Goal: Task Accomplishment & Management: Manage account settings

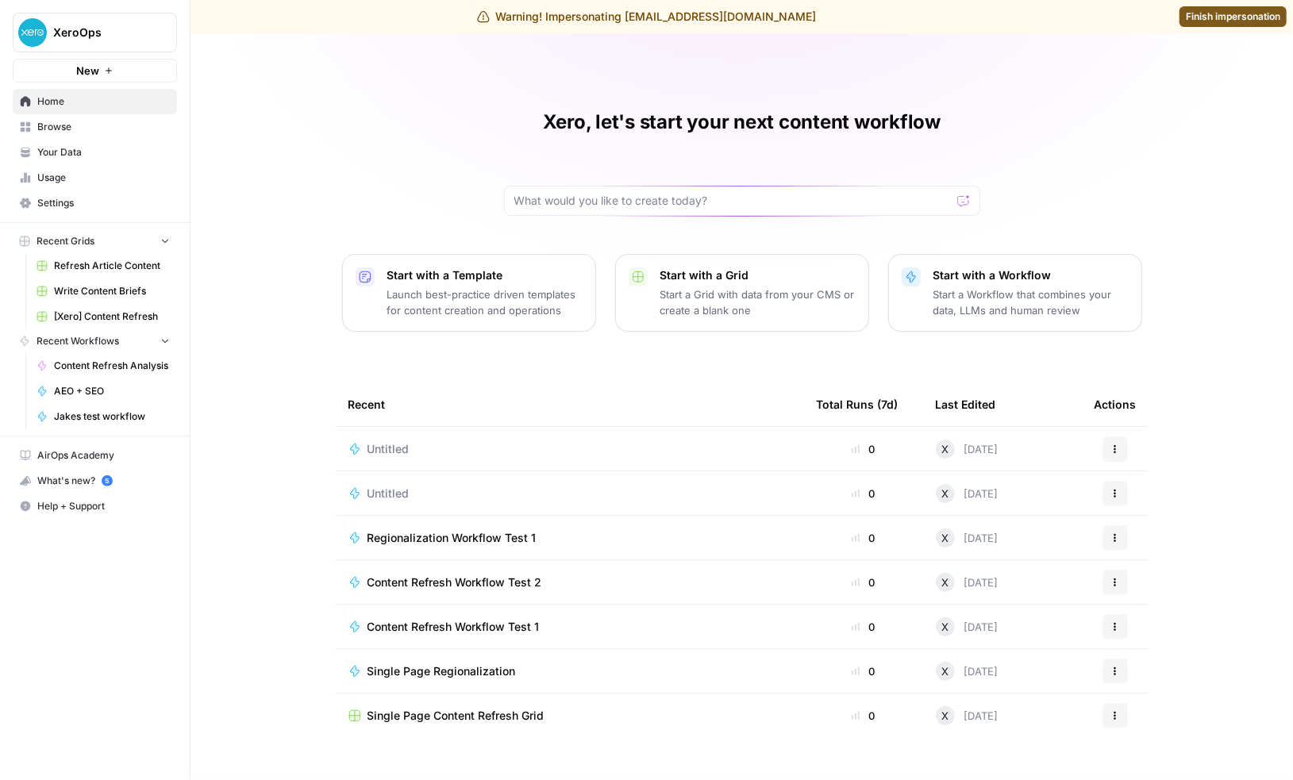
click at [74, 201] on span "Settings" at bounding box center [103, 203] width 133 height 14
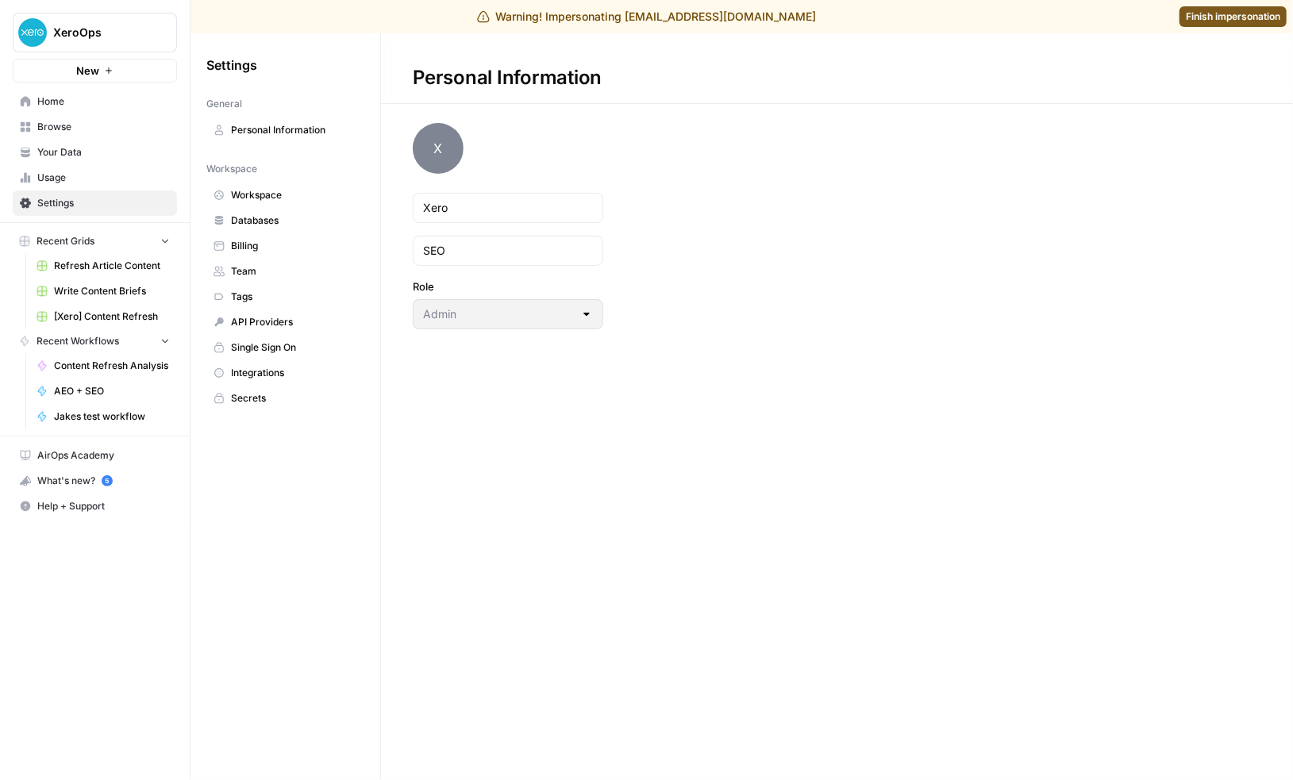
click at [263, 268] on span "Team" at bounding box center [294, 271] width 126 height 14
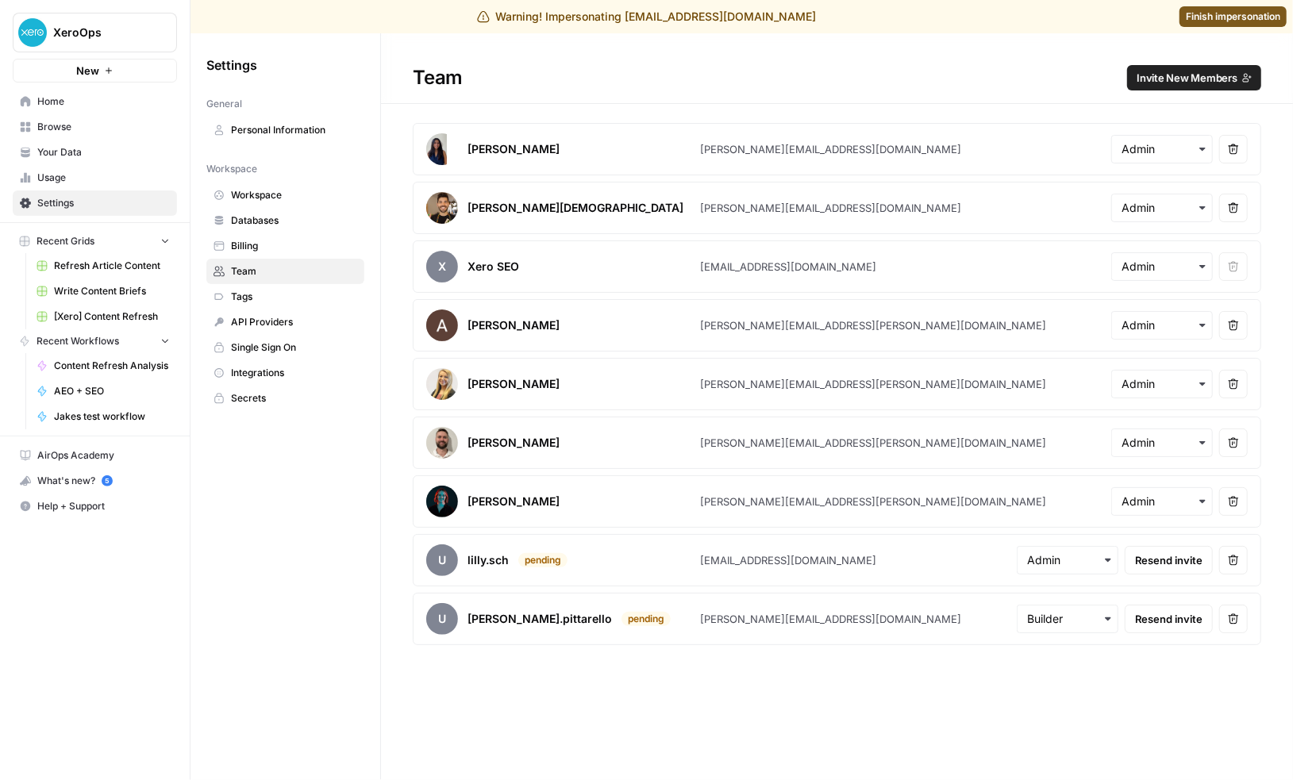
click at [1201, 77] on span "Invite New Members" at bounding box center [1186, 78] width 101 height 16
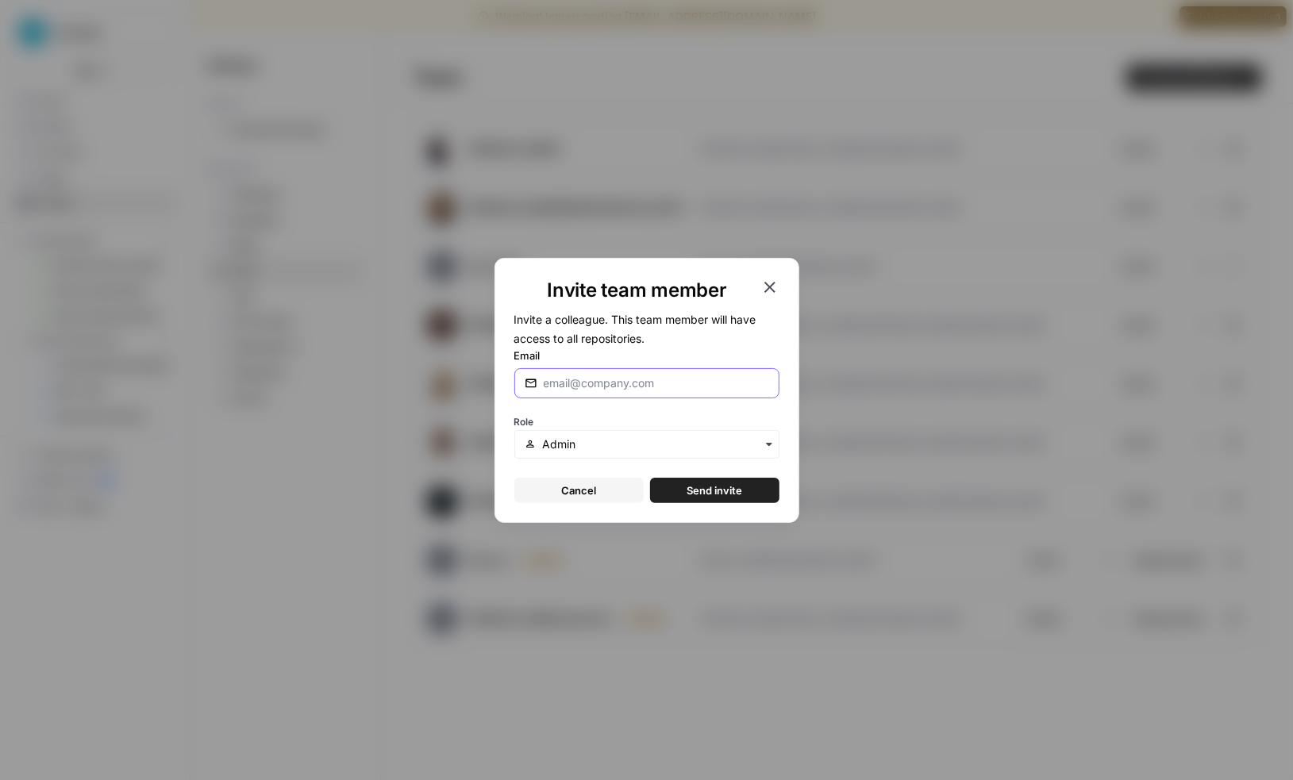
click at [619, 386] on input "Email" at bounding box center [656, 383] width 225 height 16
type input "[EMAIL_ADDRESS][DOMAIN_NAME]"
click at [700, 487] on span "Send invite" at bounding box center [714, 490] width 56 height 16
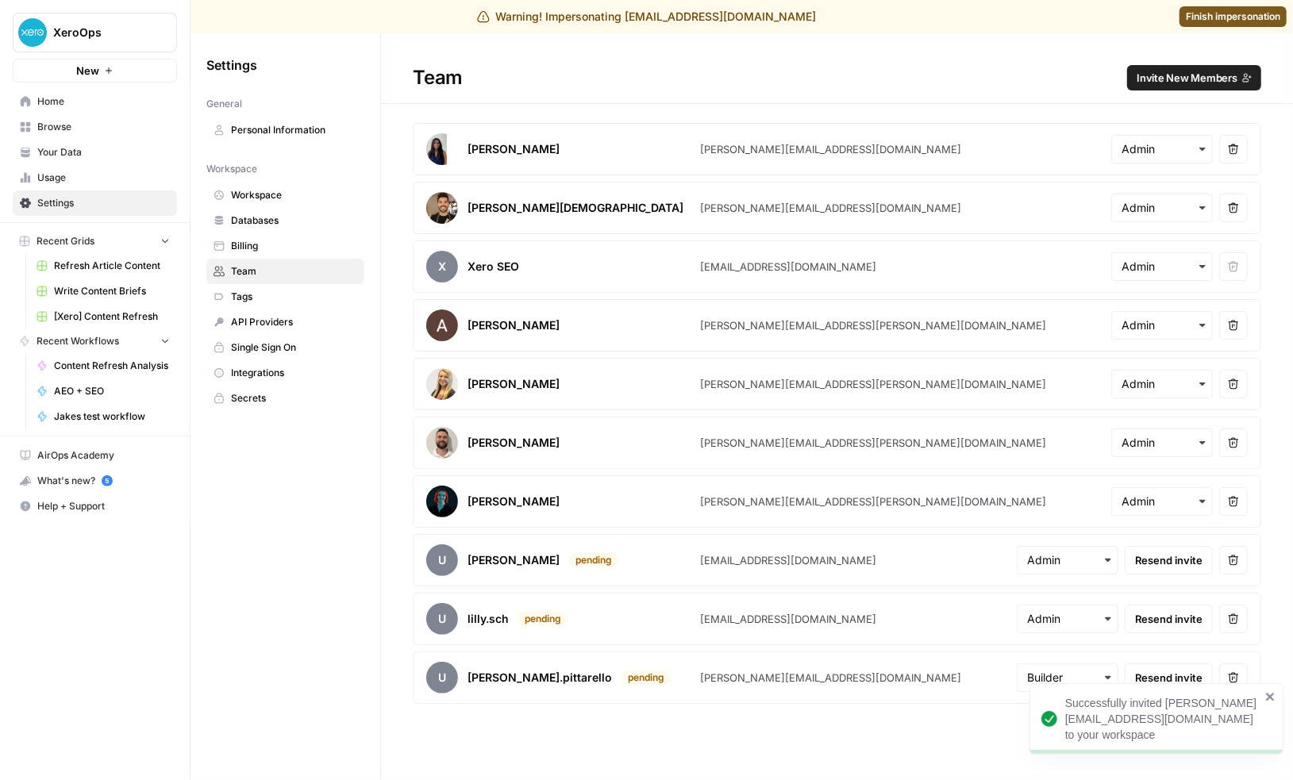
click at [1212, 18] on span "Finish impersonation" at bounding box center [1233, 17] width 94 height 14
